Goal: Find specific page/section: Find specific page/section

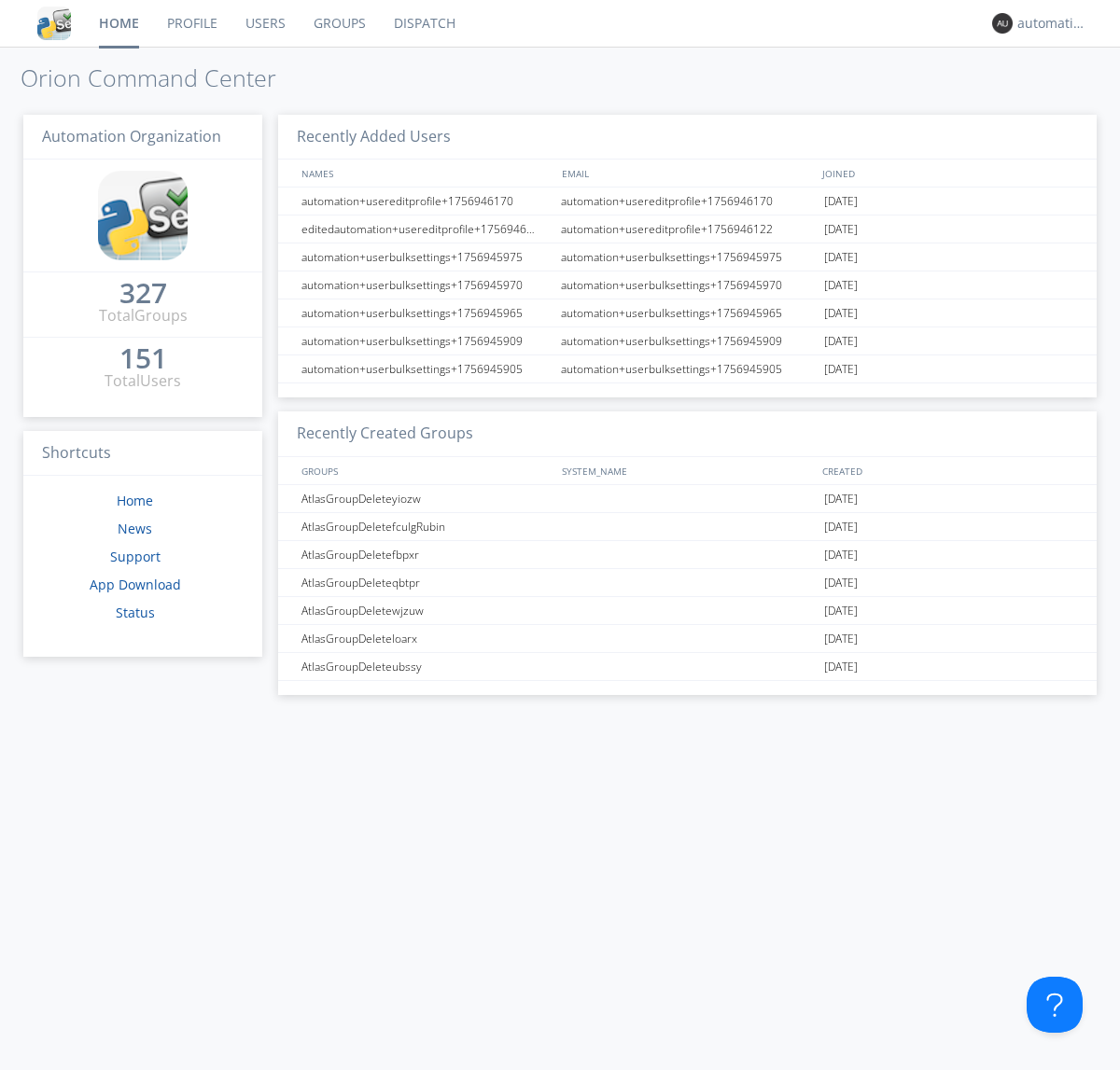
click at [423, 24] on link "Dispatch" at bounding box center [425, 23] width 89 height 47
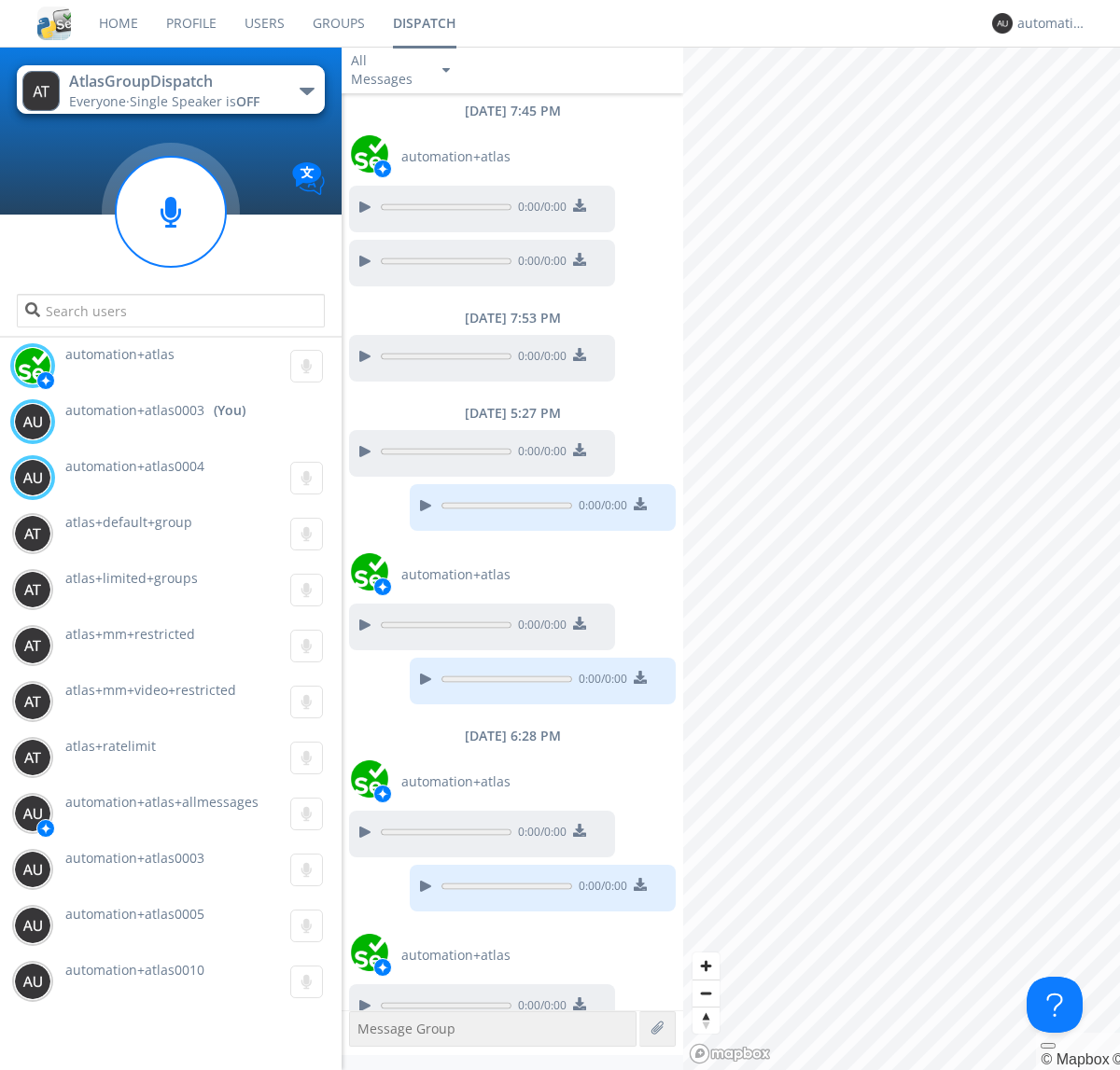
scroll to position [296, 0]
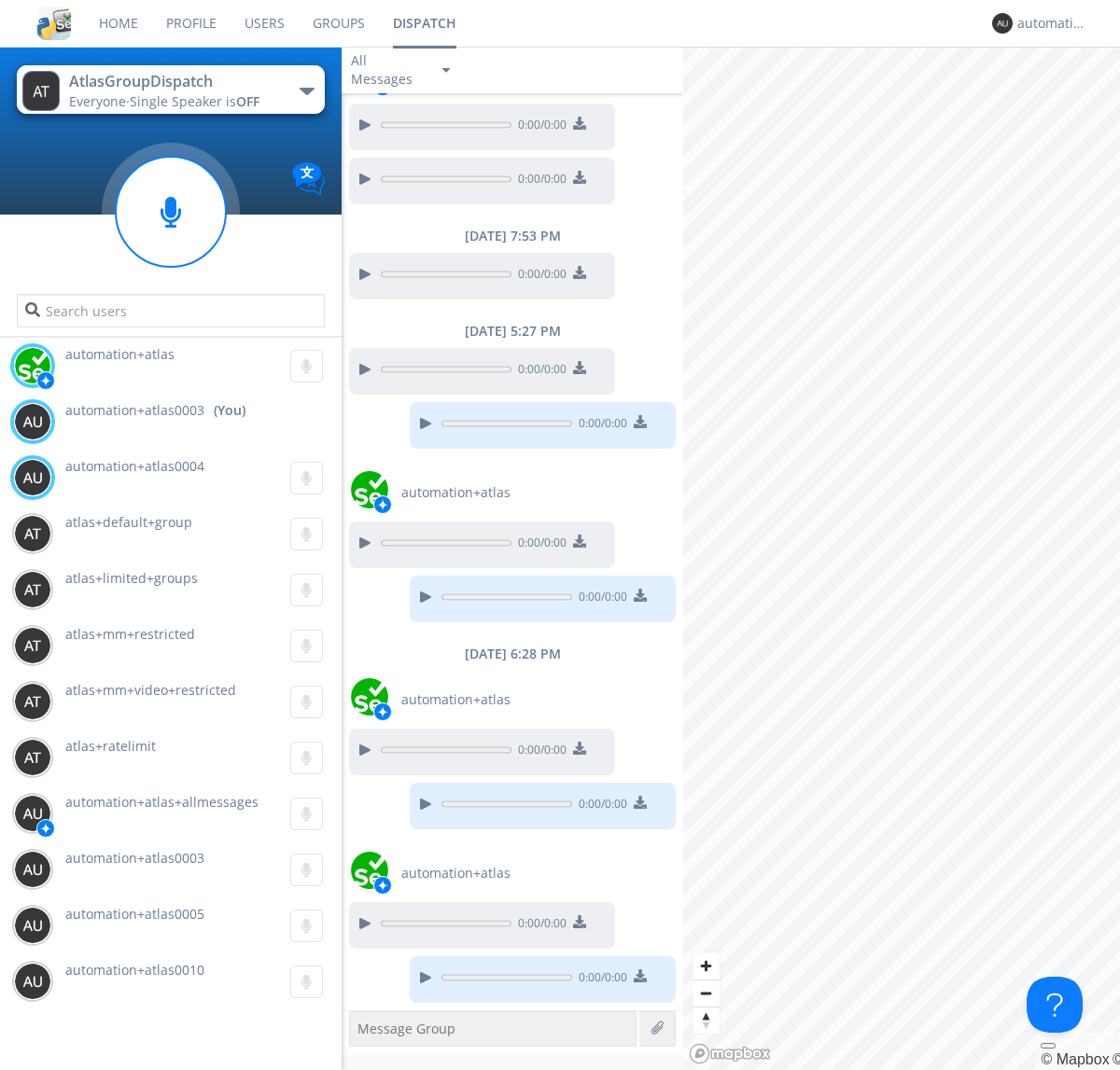
click at [307, 90] on div "button" at bounding box center [307, 91] width 15 height 8
click at [0, 0] on span "AtlasGroupDispatch2" at bounding box center [0, 0] width 0 height 0
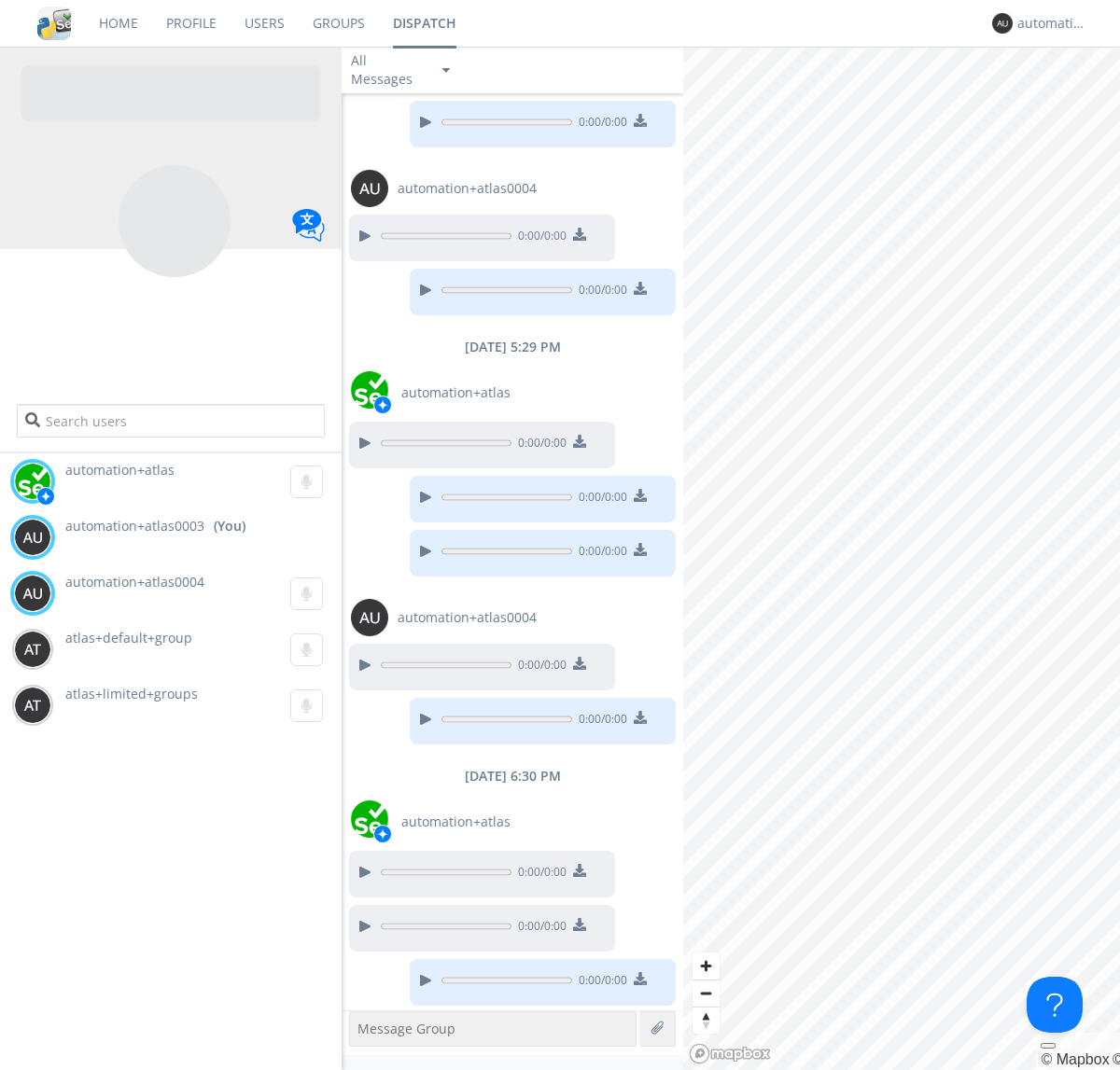
scroll to position [149, 0]
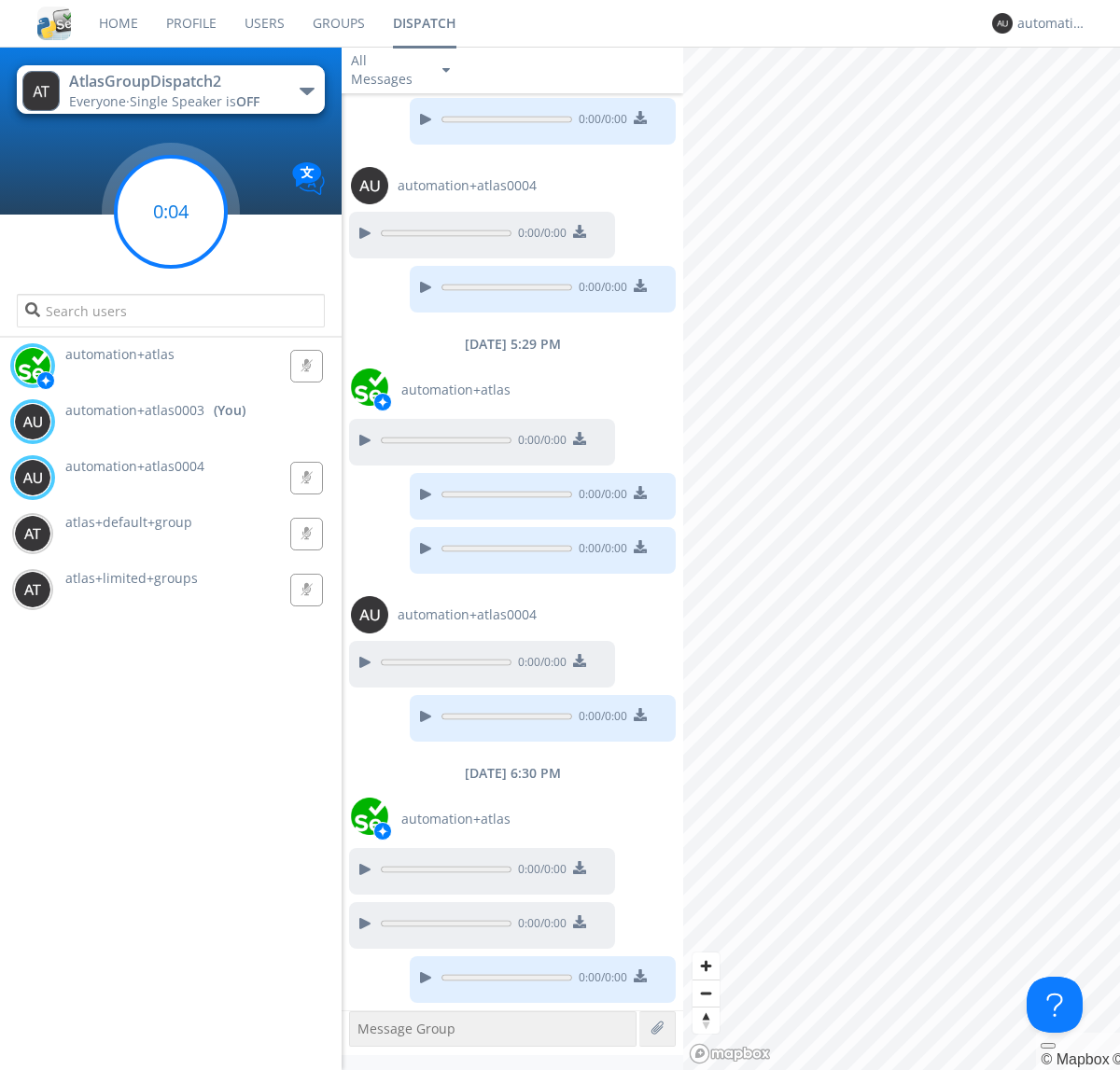
click at [171, 212] on g at bounding box center [171, 211] width 110 height 110
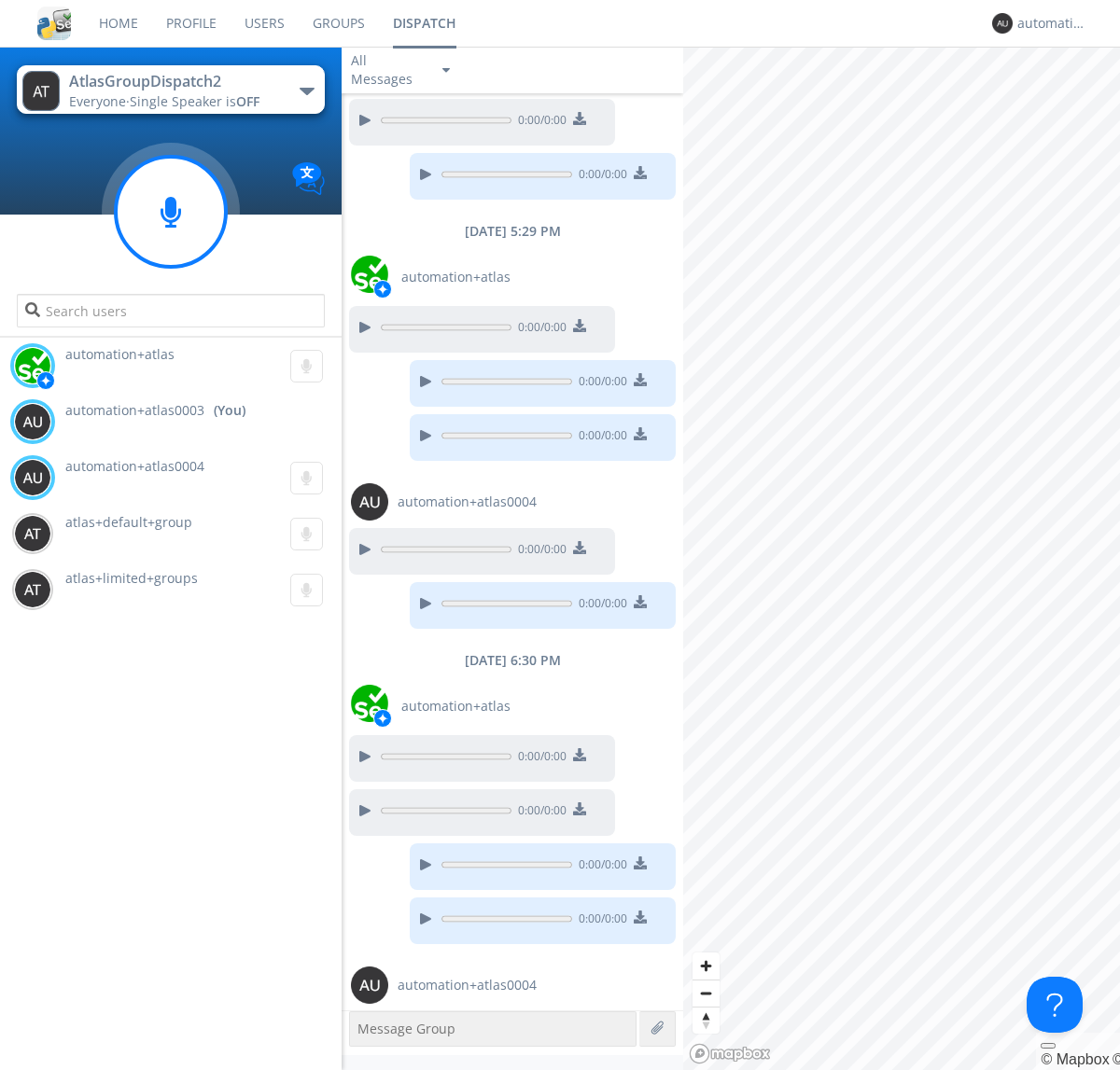
scroll to position [316, 0]
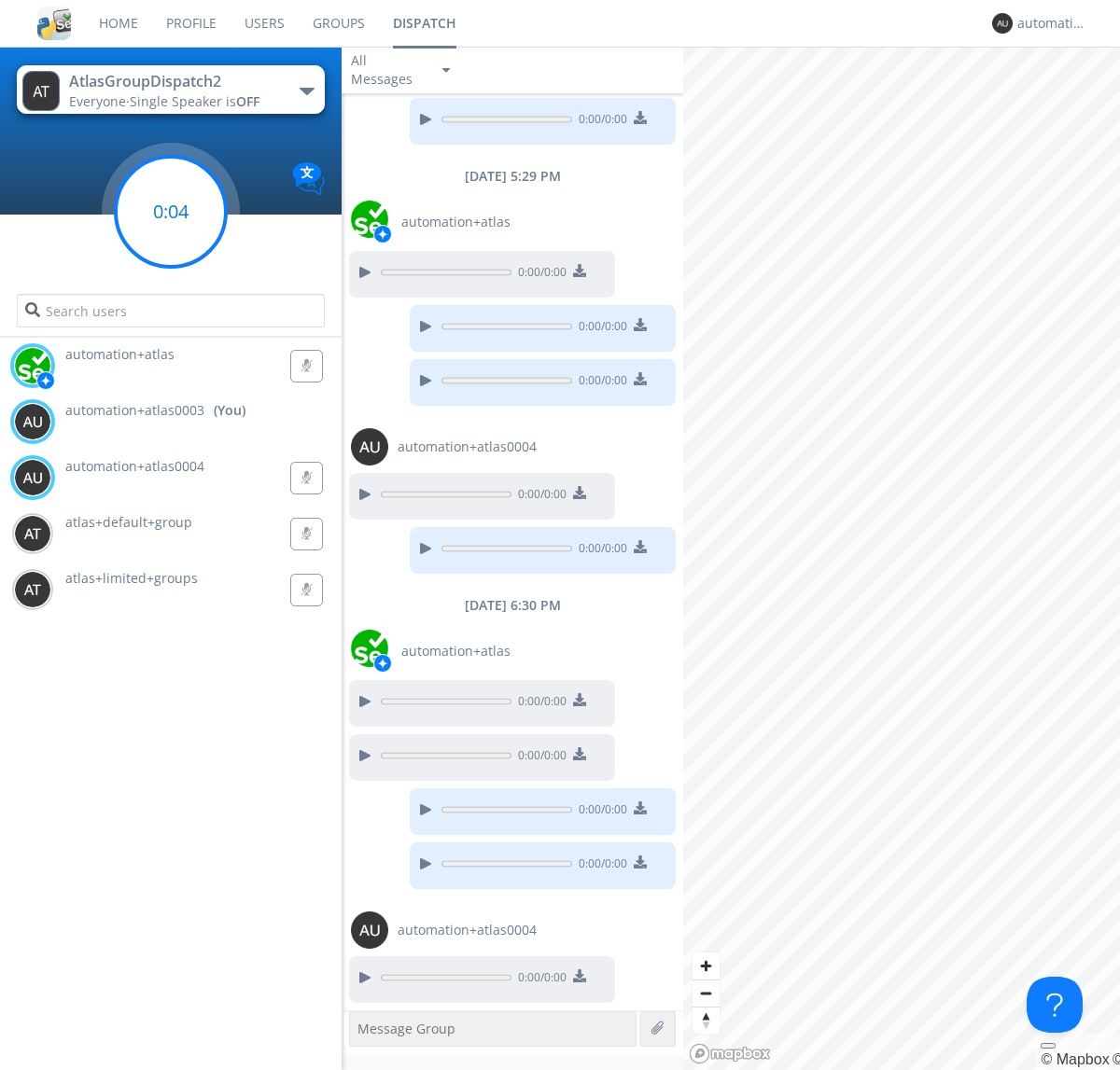
click at [171, 212] on g at bounding box center [171, 211] width 110 height 110
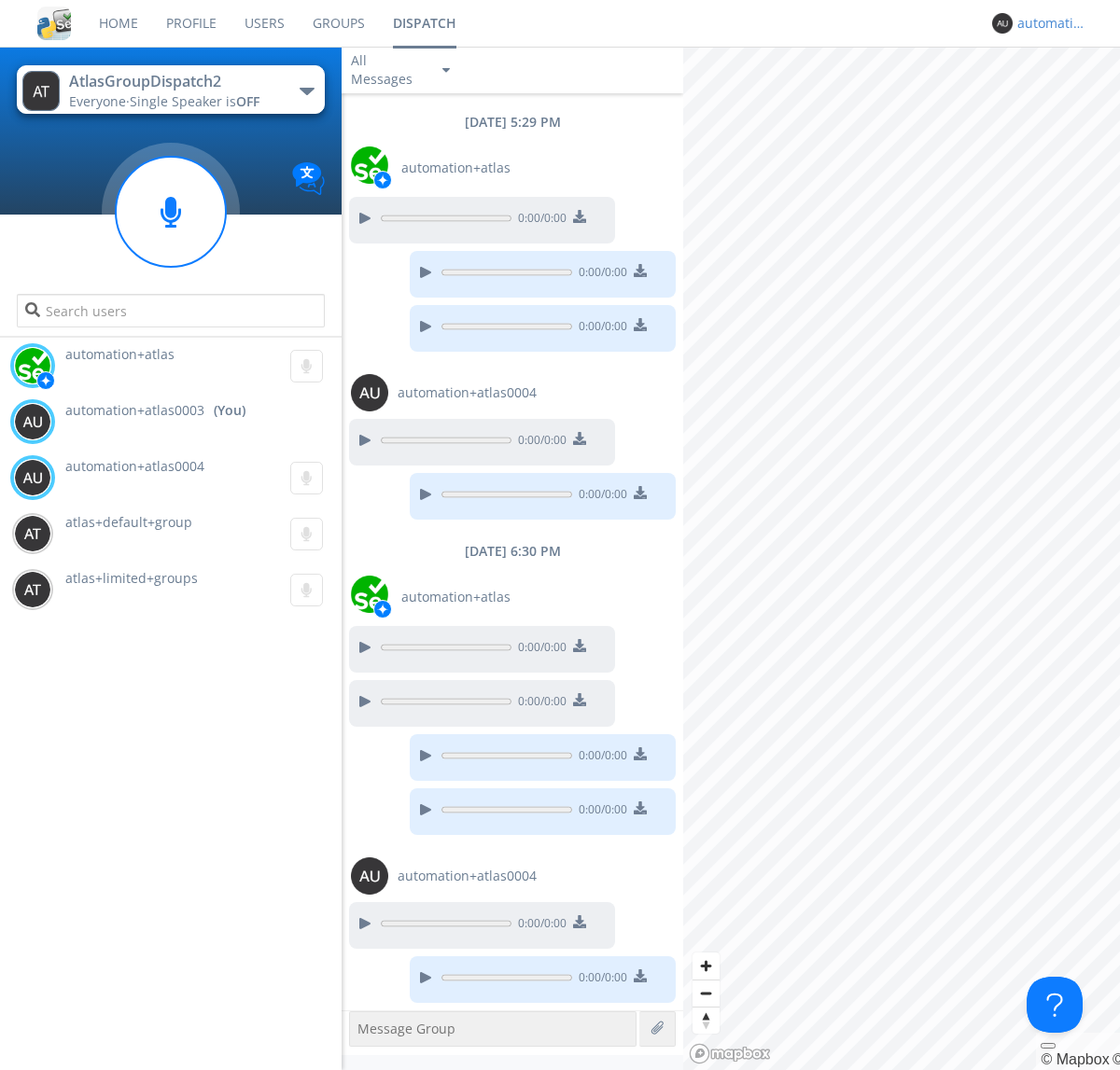
click at [1048, 24] on div "automation+atlas0003" at bounding box center [1053, 23] width 70 height 19
